Goal: Task Accomplishment & Management: Complete application form

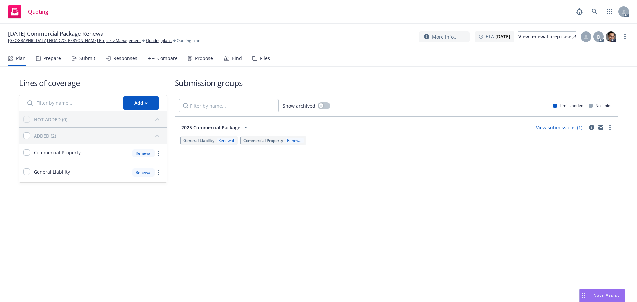
click at [79, 63] on div "Submit" at bounding box center [84, 58] width 24 height 16
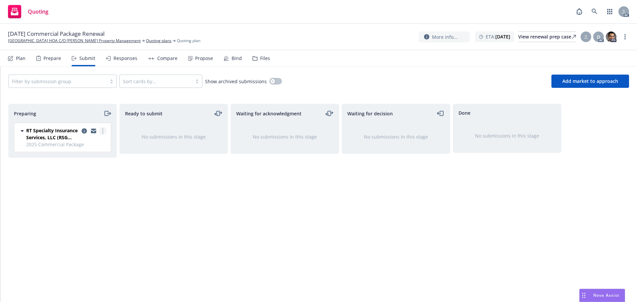
click at [102, 129] on circle "more" at bounding box center [102, 128] width 1 height 1
click at [79, 155] on span "Log acknowledgement" at bounding box center [72, 158] width 65 height 6
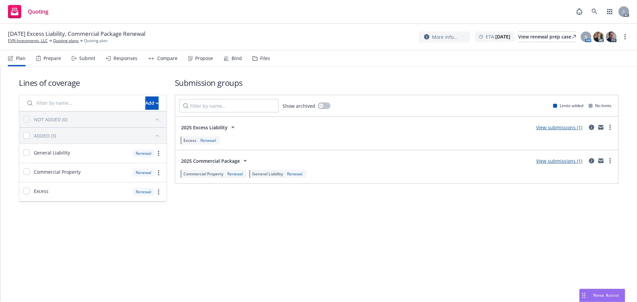
click at [76, 56] on icon at bounding box center [74, 58] width 5 height 5
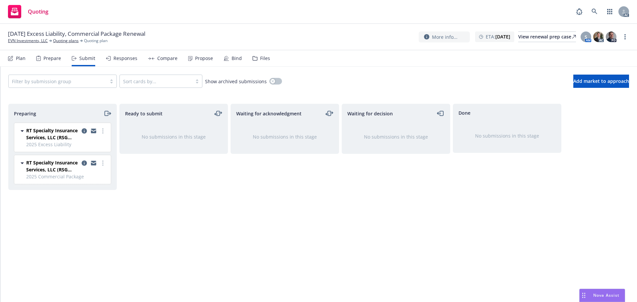
click at [107, 129] on div "RT Specialty Insurance Services, LLC (RSG Specialty, LLC) 2025 Excess Liability…" at bounding box center [62, 137] width 96 height 29
click at [101, 130] on link "more" at bounding box center [103, 131] width 8 height 8
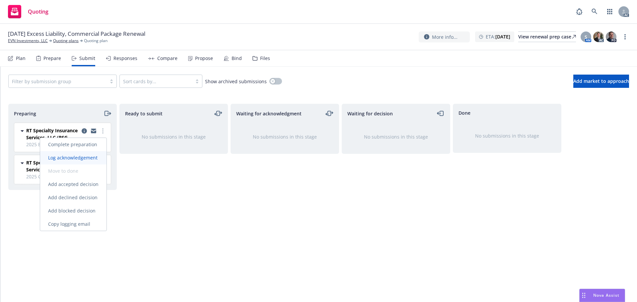
click at [78, 155] on span "Log acknowledgement" at bounding box center [72, 158] width 65 height 6
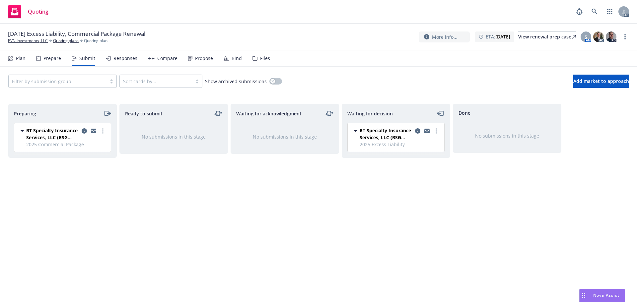
click at [107, 132] on div "RT Specialty Insurance Services, LLC (RSG Specialty, LLC) 2025 Commercial Packa…" at bounding box center [62, 137] width 96 height 29
click at [104, 132] on link "more" at bounding box center [103, 131] width 8 height 8
click at [83, 155] on span "Log acknowledgement" at bounding box center [72, 158] width 65 height 6
